Goal: Information Seeking & Learning: Learn about a topic

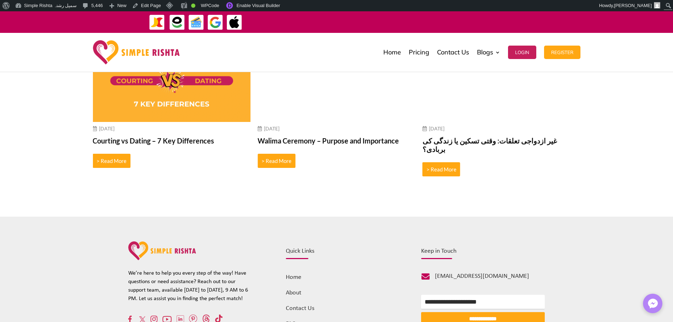
scroll to position [2632, 0]
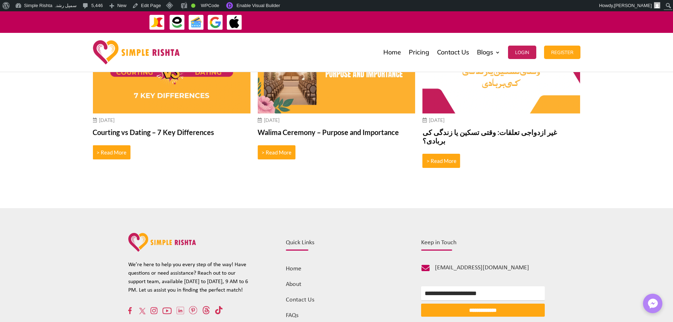
click at [289, 312] on link "FAQs" at bounding box center [292, 315] width 13 height 7
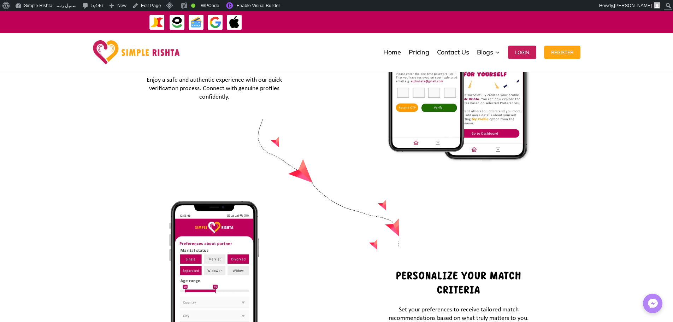
scroll to position [2785, 0]
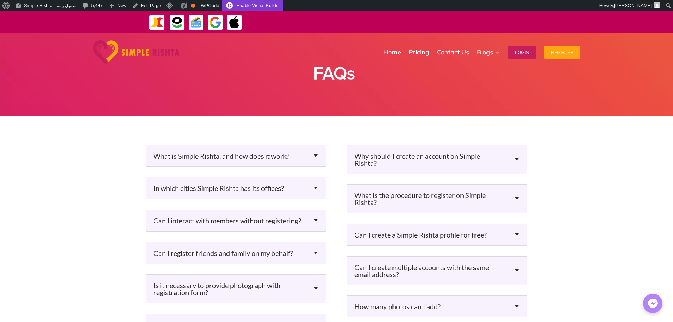
click at [251, 2] on link "Enable Visual Builder" at bounding box center [252, 5] width 61 height 11
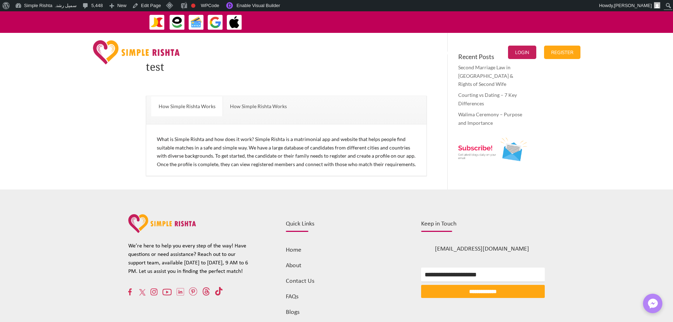
click at [247, 104] on link "How Simple Rishta Works" at bounding box center [258, 106] width 71 height 20
click at [208, 105] on link "How Simple Rishta Works" at bounding box center [187, 106] width 71 height 20
click at [260, 105] on link "How Simple Rishta Works" at bounding box center [258, 106] width 71 height 20
click at [203, 107] on link "How Simple Rishta Works" at bounding box center [187, 106] width 71 height 20
click at [251, 107] on link "How Simple Rishta Works" at bounding box center [258, 106] width 71 height 20
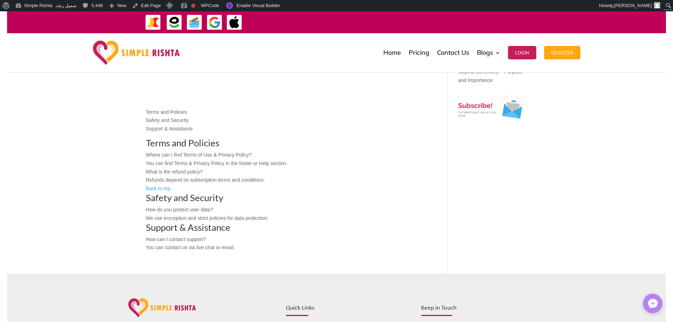
scroll to position [42, 0]
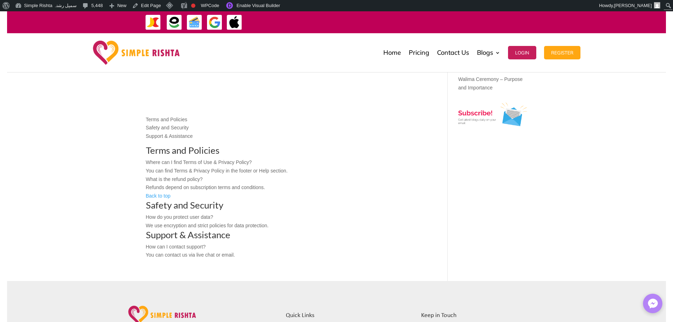
click at [175, 119] on div "Terms and Policies" at bounding box center [286, 120] width 281 height 8
click at [173, 128] on div "Safety and Security" at bounding box center [286, 128] width 281 height 8
click at [172, 142] on p at bounding box center [286, 143] width 281 height 5
click at [177, 159] on div "Where can I find Terms of Use & Privacy Policy?" at bounding box center [286, 162] width 281 height 8
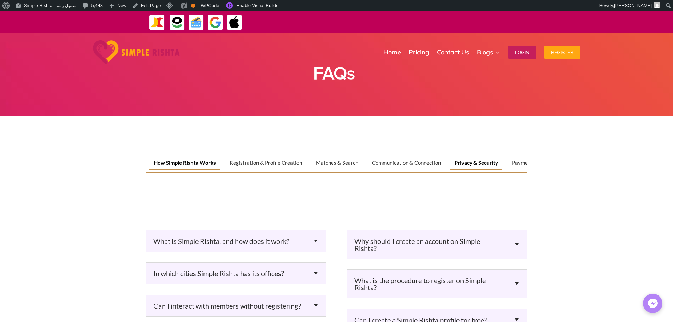
drag, startPoint x: 511, startPoint y: 169, endPoint x: 487, endPoint y: 169, distance: 24.0
click at [487, 169] on div "How Simple Rishta Works Registration & Profile Creation Matches & Search Commun…" at bounding box center [337, 163] width 382 height 13
drag, startPoint x: 472, startPoint y: 163, endPoint x: 376, endPoint y: 163, distance: 95.1
click at [376, 163] on div "How Simple Rishta Works Registration & Profile Creation Matches & Search Commun…" at bounding box center [337, 163] width 382 height 13
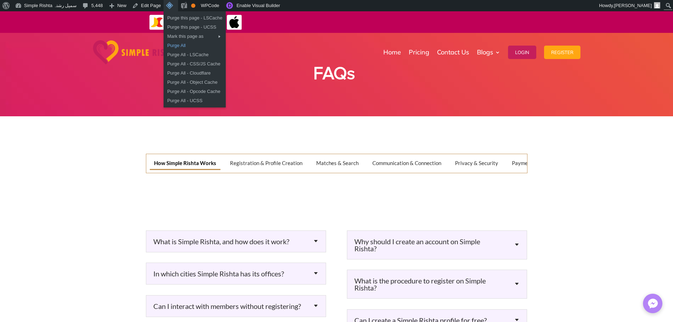
click at [177, 45] on link "Purge All" at bounding box center [195, 45] width 62 height 9
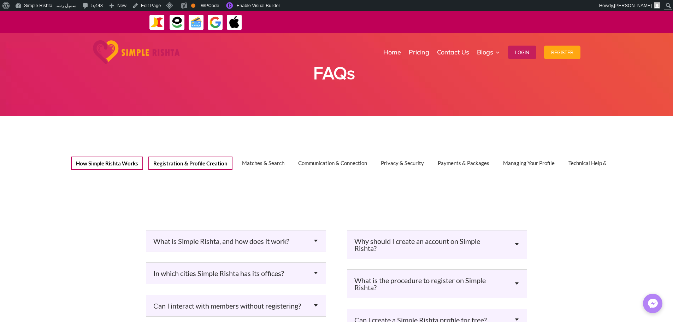
click at [176, 158] on button "Registration & Profile Creation" at bounding box center [190, 163] width 84 height 13
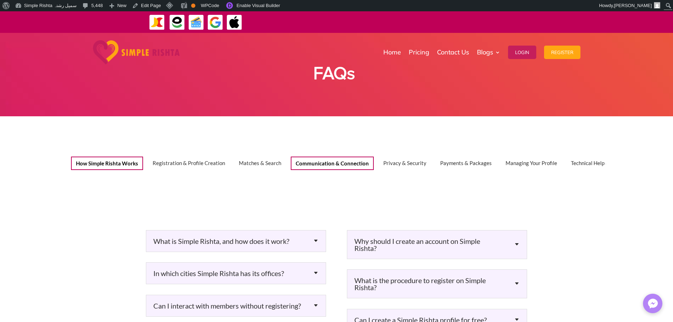
drag, startPoint x: 258, startPoint y: 160, endPoint x: 307, endPoint y: 164, distance: 48.9
click at [258, 160] on button "Matches & Search" at bounding box center [260, 163] width 51 height 13
click at [336, 167] on button "Communication & Connection" at bounding box center [332, 163] width 83 height 13
click at [408, 166] on button "Privacy & Security" at bounding box center [400, 163] width 53 height 13
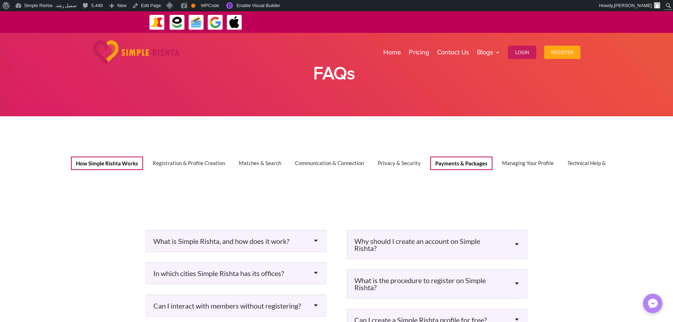
click at [465, 165] on button "Payments & Packages" at bounding box center [462, 163] width 62 height 13
click at [517, 165] on button "Managing Your Profile" at bounding box center [528, 163] width 64 height 13
click at [572, 166] on button "Technical Help & Support" at bounding box center [595, 163] width 69 height 13
drag, startPoint x: 573, startPoint y: 166, endPoint x: 514, endPoint y: 168, distance: 58.3
click at [514, 168] on div "How Simple Rishta Works Registration & Profile Creation Matches & Search Commun…" at bounding box center [337, 163] width 539 height 13
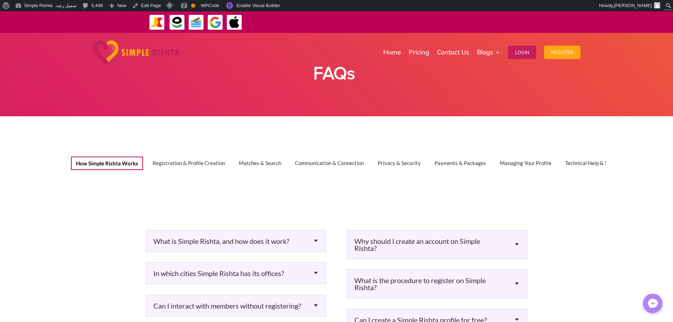
click at [517, 246] on h5 "Why should I create an account on Simple Rishta?" at bounding box center [437, 245] width 165 height 14
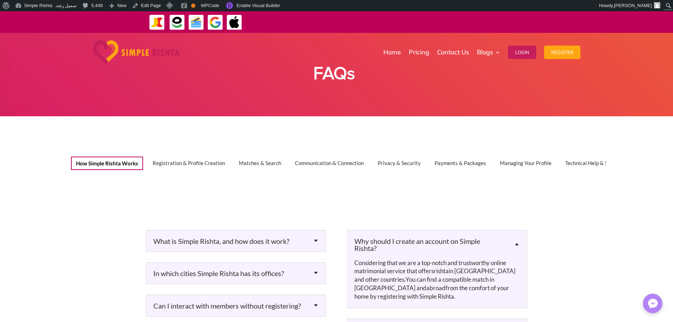
click at [275, 241] on h5 "What is Simple Rishta, and how does it work?" at bounding box center [235, 241] width 165 height 7
drag, startPoint x: 367, startPoint y: 208, endPoint x: 351, endPoint y: 208, distance: 16.6
click at [387, 266] on span "Considering that we are a top-notch and trustworthy online matrimonial service …" at bounding box center [431, 267] width 152 height 16
drag, startPoint x: 481, startPoint y: 234, endPoint x: 460, endPoint y: 234, distance: 20.9
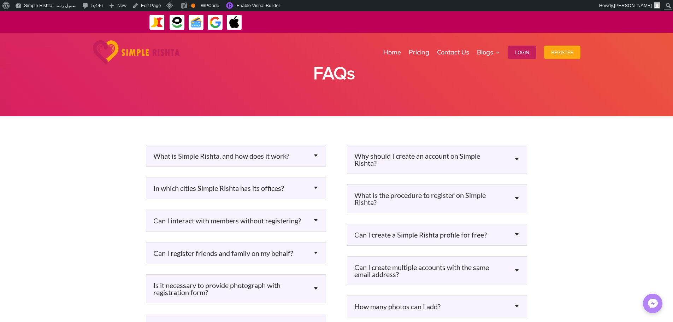
click at [338, 73] on span "FAQs" at bounding box center [335, 74] width 42 height 18
drag, startPoint x: 314, startPoint y: 74, endPoint x: 329, endPoint y: 74, distance: 15.6
click at [329, 74] on span "FAQs" at bounding box center [335, 74] width 42 height 18
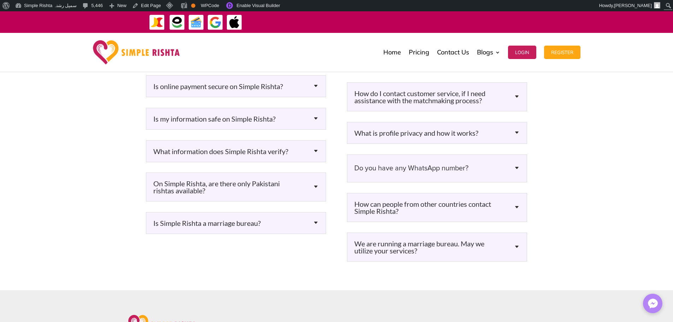
scroll to position [705, 0]
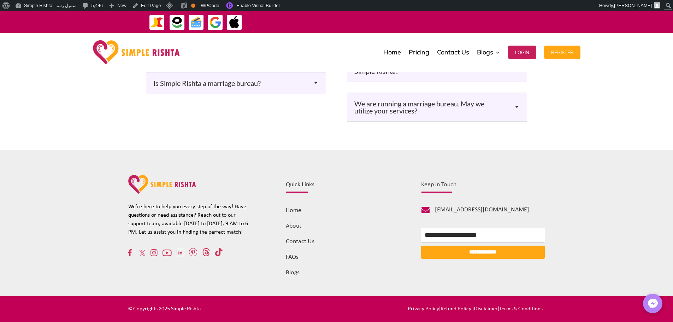
click at [458, 51] on link "Contact Us" at bounding box center [453, 52] width 32 height 35
